Goal: Information Seeking & Learning: Check status

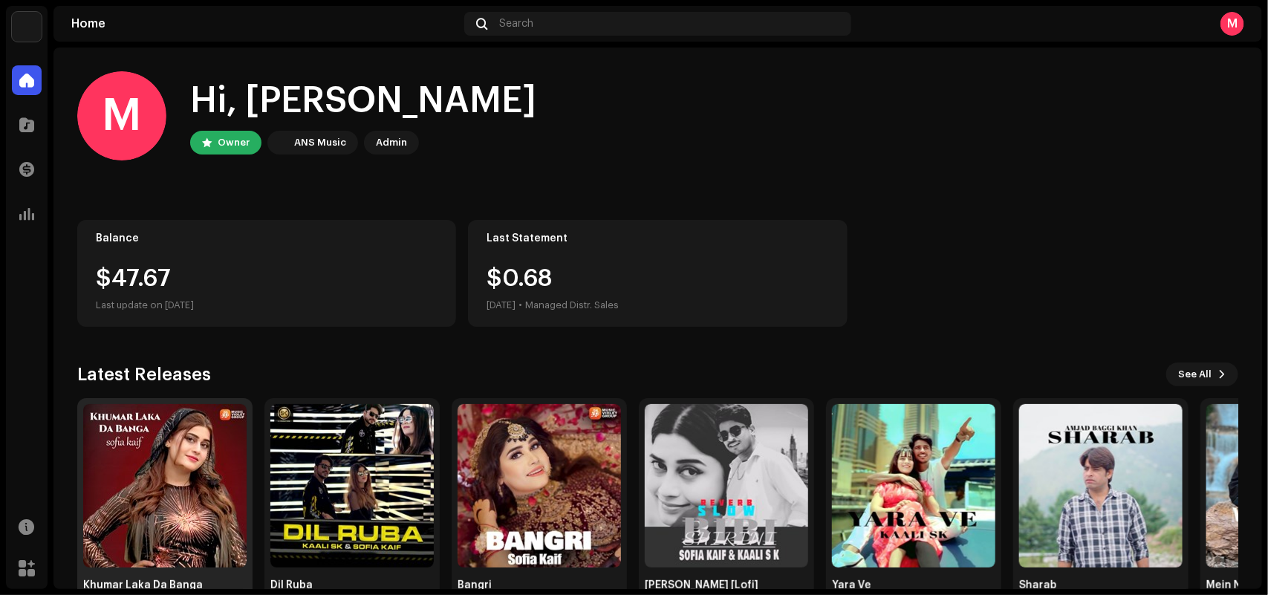
click at [206, 496] on img at bounding box center [164, 485] width 163 height 163
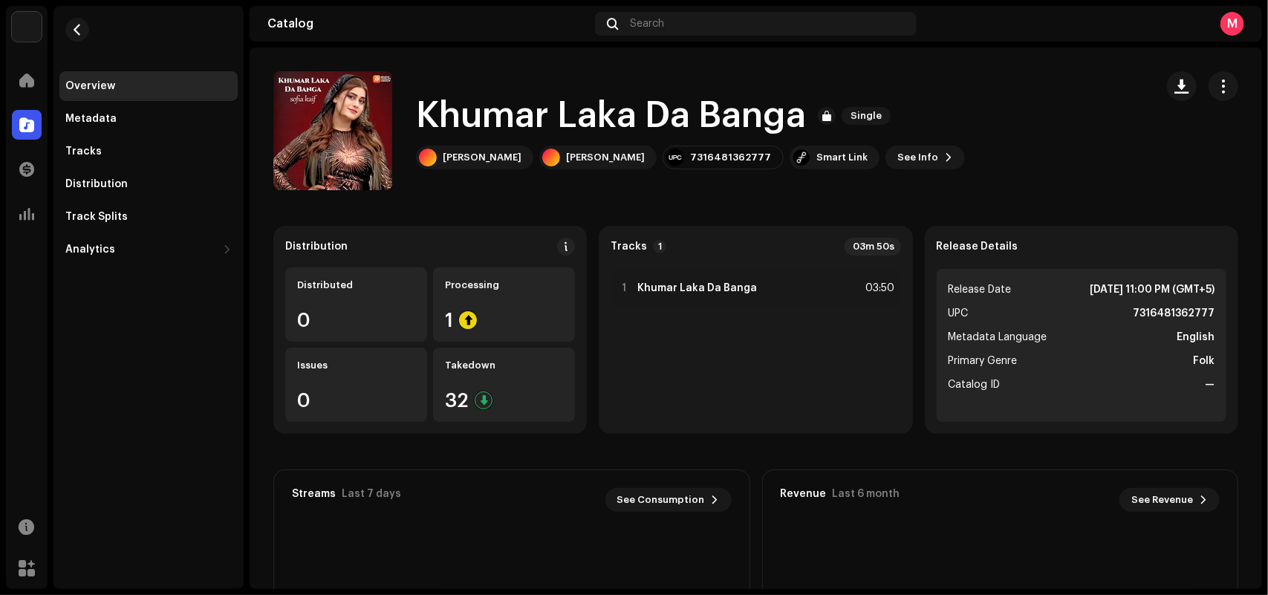
click at [1004, 147] on div "[PERSON_NAME] Da Banga Single [PERSON_NAME] [PERSON_NAME] 7316481362777 Smart L…" at bounding box center [708, 130] width 870 height 119
click at [33, 219] on span at bounding box center [26, 214] width 15 height 12
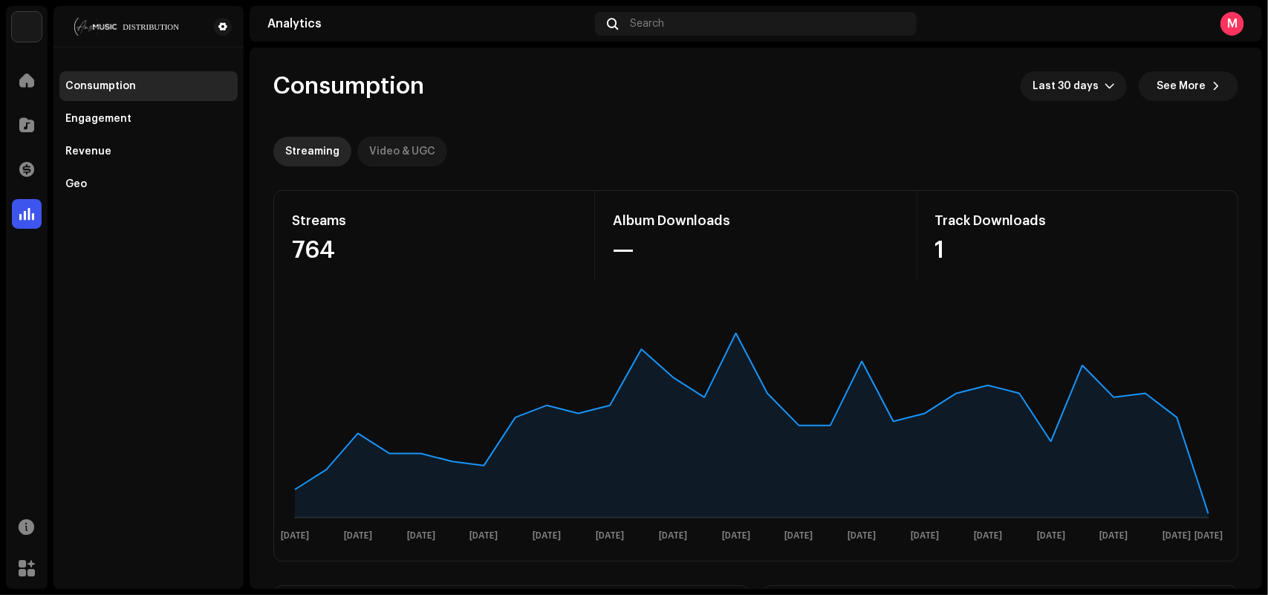
click at [392, 149] on div "Video & UGC" at bounding box center [402, 152] width 66 height 30
click at [722, 125] on re-o-consumption-dashboard-header "Consumption Last 30 days See More Streaming Video & UGC" at bounding box center [755, 113] width 965 height 131
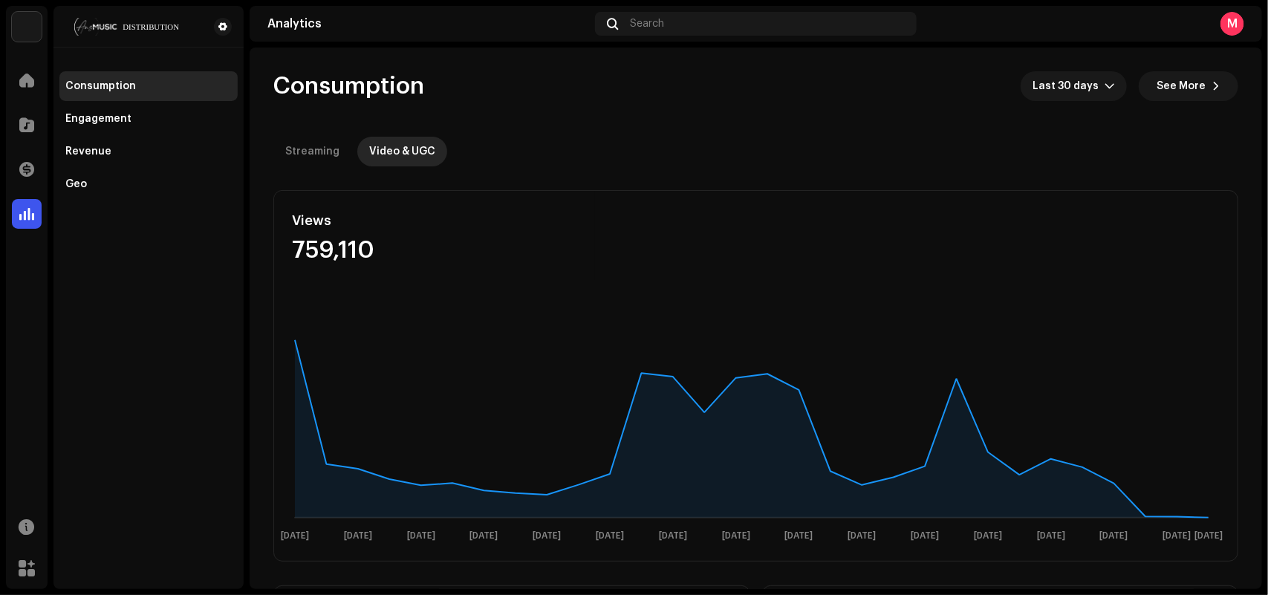
click at [722, 125] on re-o-consumption-dashboard-header "Consumption Last 30 days See More Streaming Video & UGC" at bounding box center [755, 113] width 965 height 131
click at [672, 190] on div "Views 759,110 [DATE] Sep [DATE] Sep [DATE] Sep [DATE] Sep [DATE] Sep [DATE] [DA…" at bounding box center [755, 375] width 965 height 371
click at [583, 128] on re-o-consumption-dashboard-header "Consumption Last 30 days See More Streaming Video & UGC" at bounding box center [755, 113] width 965 height 131
click at [661, 230] on div "Views 759,110" at bounding box center [755, 235] width 963 height 89
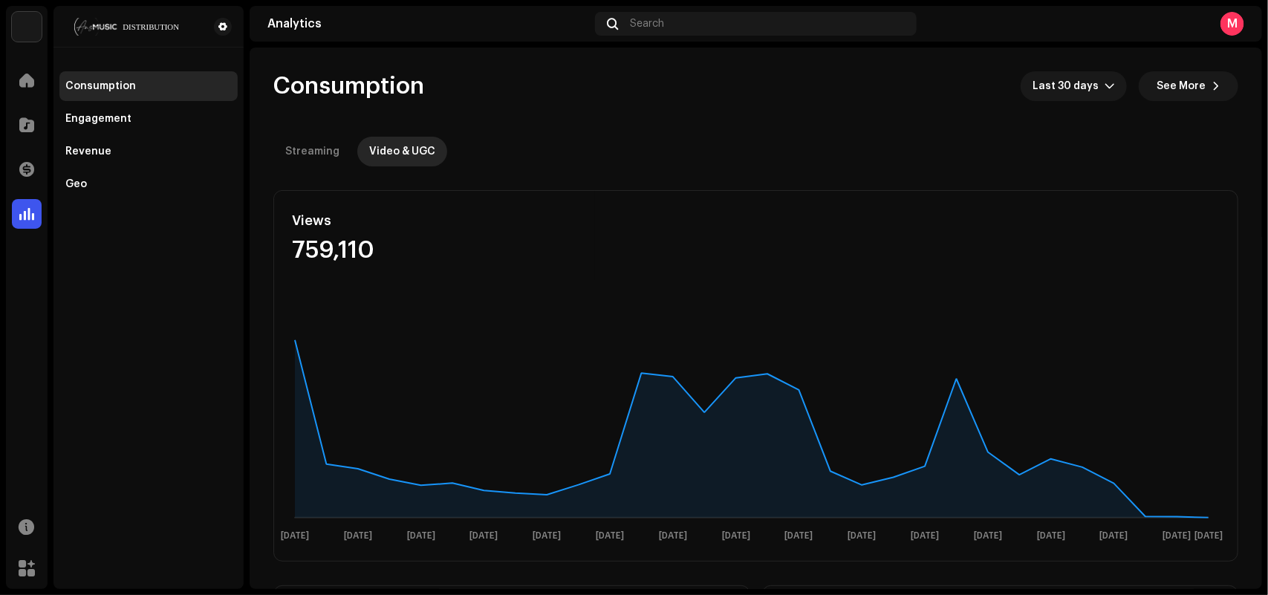
click at [651, 104] on re-o-consumption-dashboard-header "Consumption Last 30 days See More Streaming Video & UGC" at bounding box center [755, 113] width 965 height 131
